Goal: Transaction & Acquisition: Download file/media

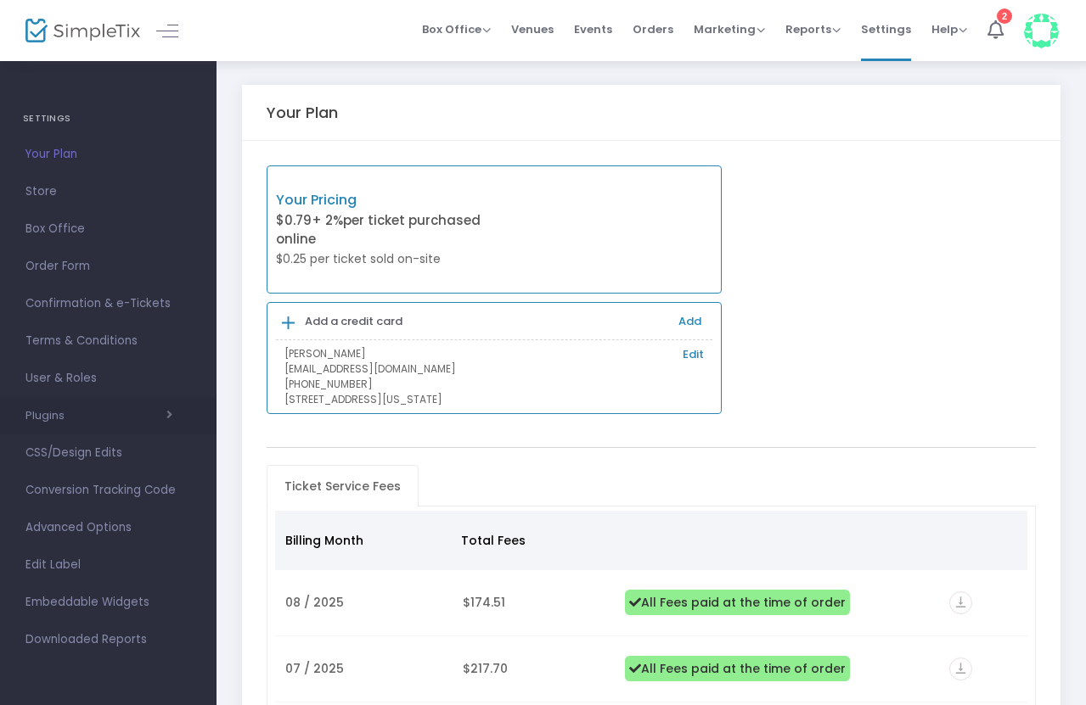
click at [80, 416] on span "button" at bounding box center [119, 415] width 108 height 16
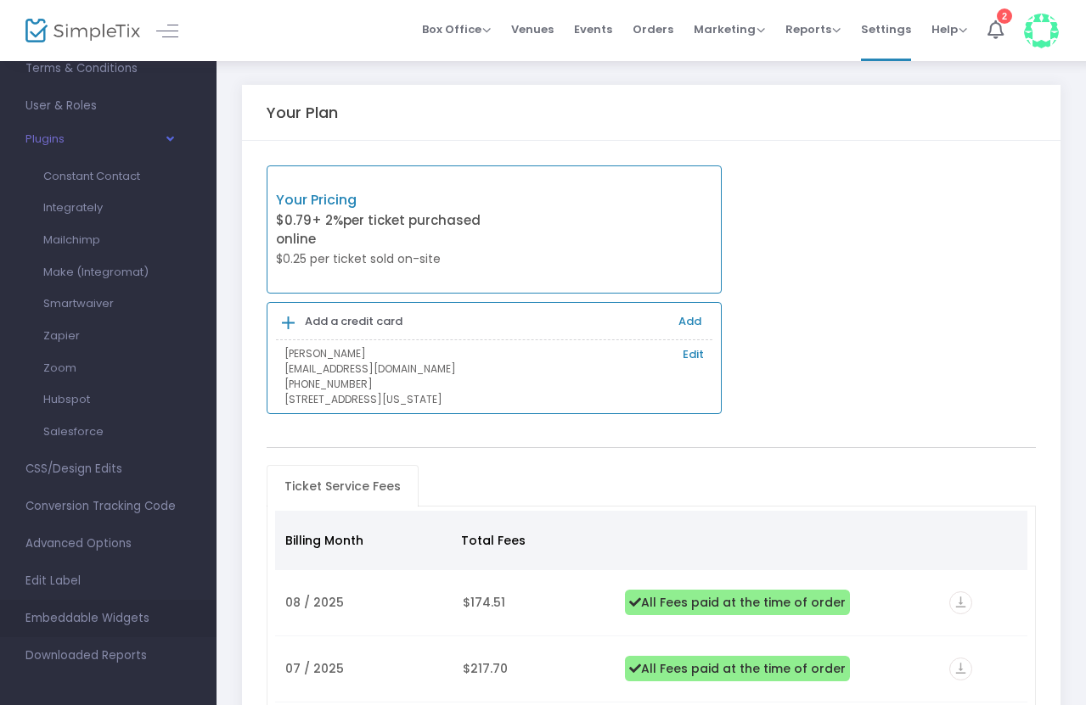
scroll to position [274, 0]
click at [83, 656] on span "Downloaded Reports" at bounding box center [108, 654] width 166 height 22
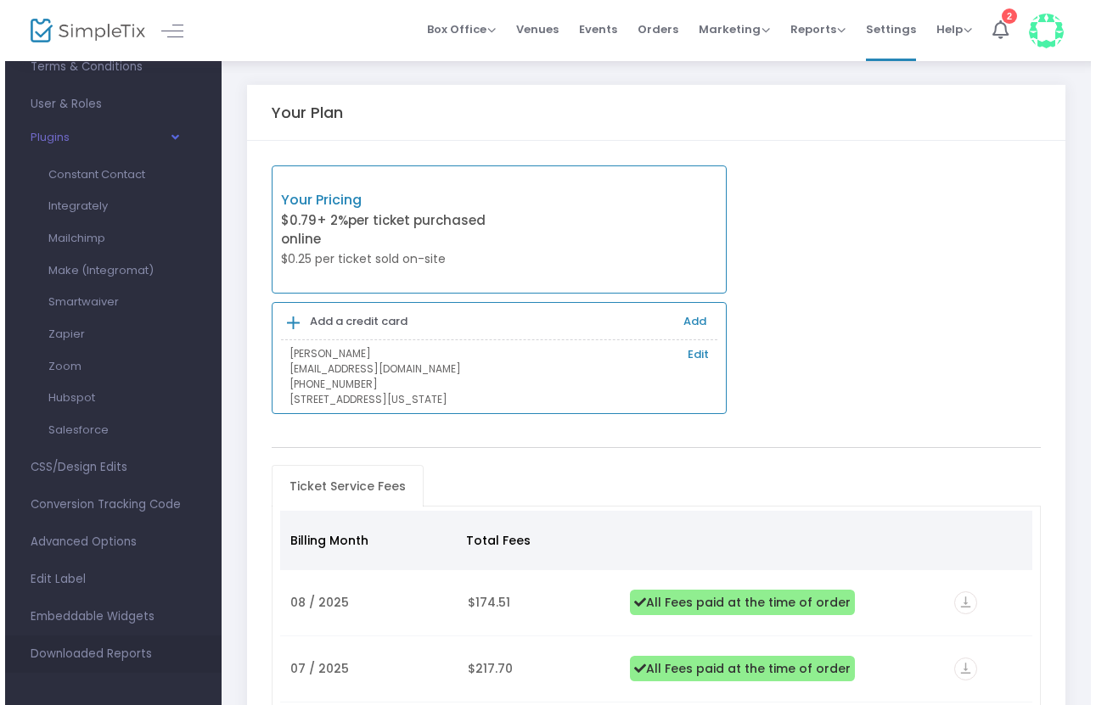
scroll to position [0, 0]
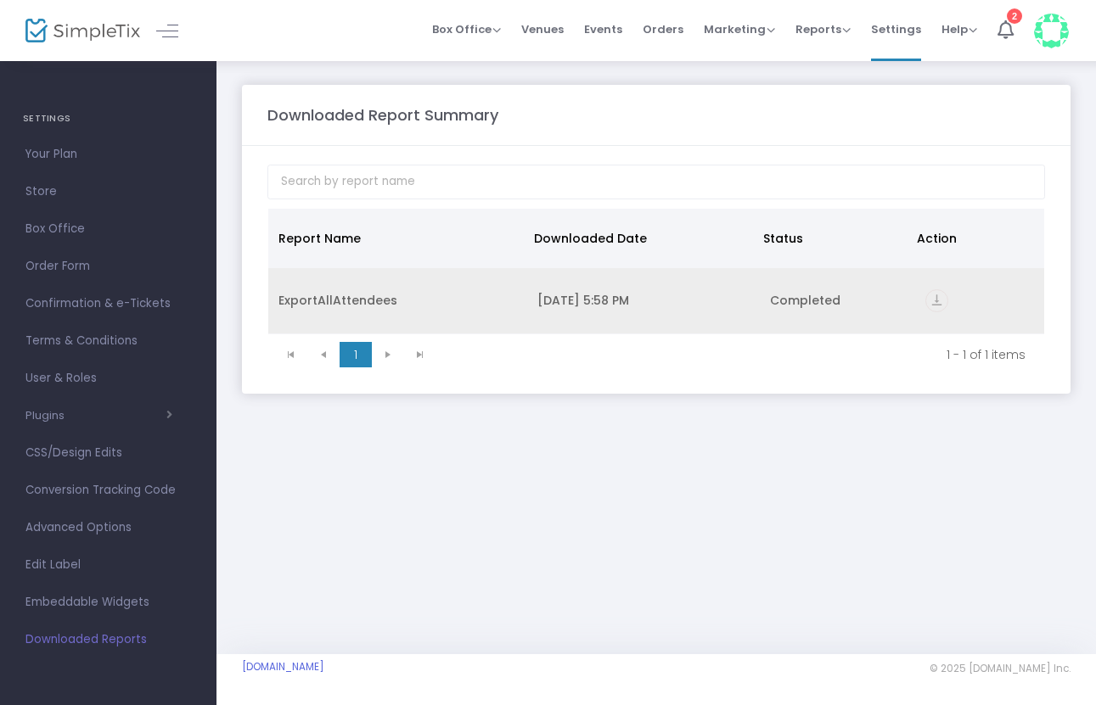
click at [569, 304] on div "8/31/2025 5:58 PM" at bounding box center [643, 300] width 212 height 17
click at [355, 301] on div "ExportAllAttendees" at bounding box center [397, 300] width 238 height 17
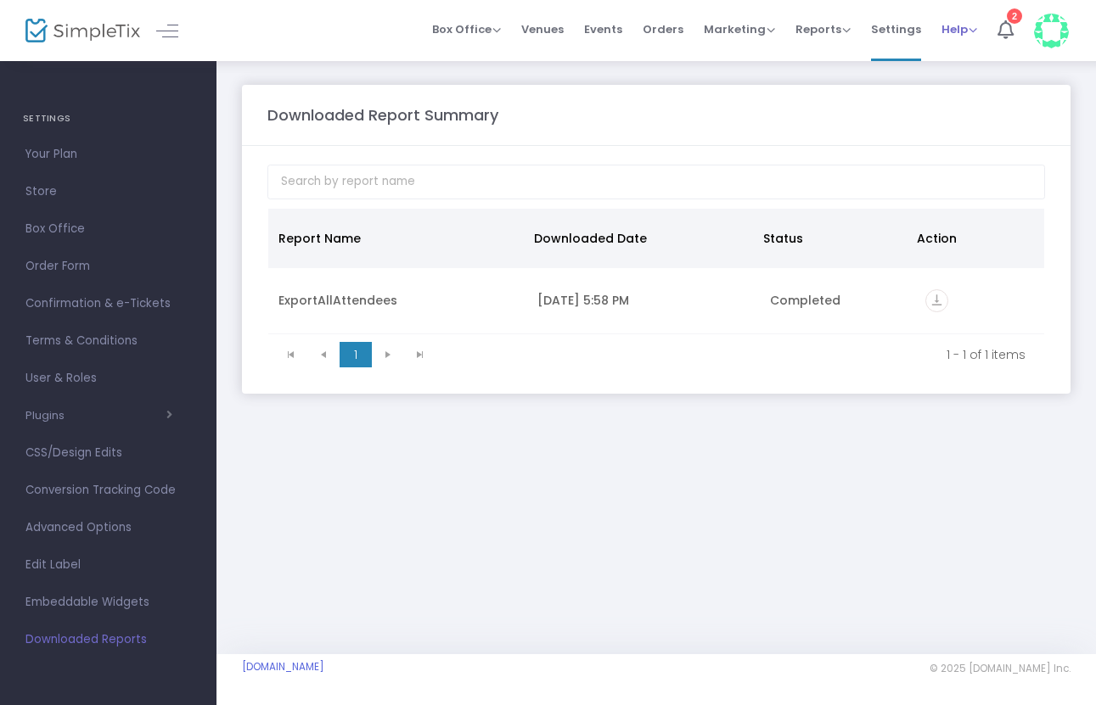
click at [962, 27] on span "Help" at bounding box center [959, 29] width 36 height 16
click at [958, 90] on li "Contact Support" at bounding box center [1003, 90] width 125 height 33
